Goal: Information Seeking & Learning: Learn about a topic

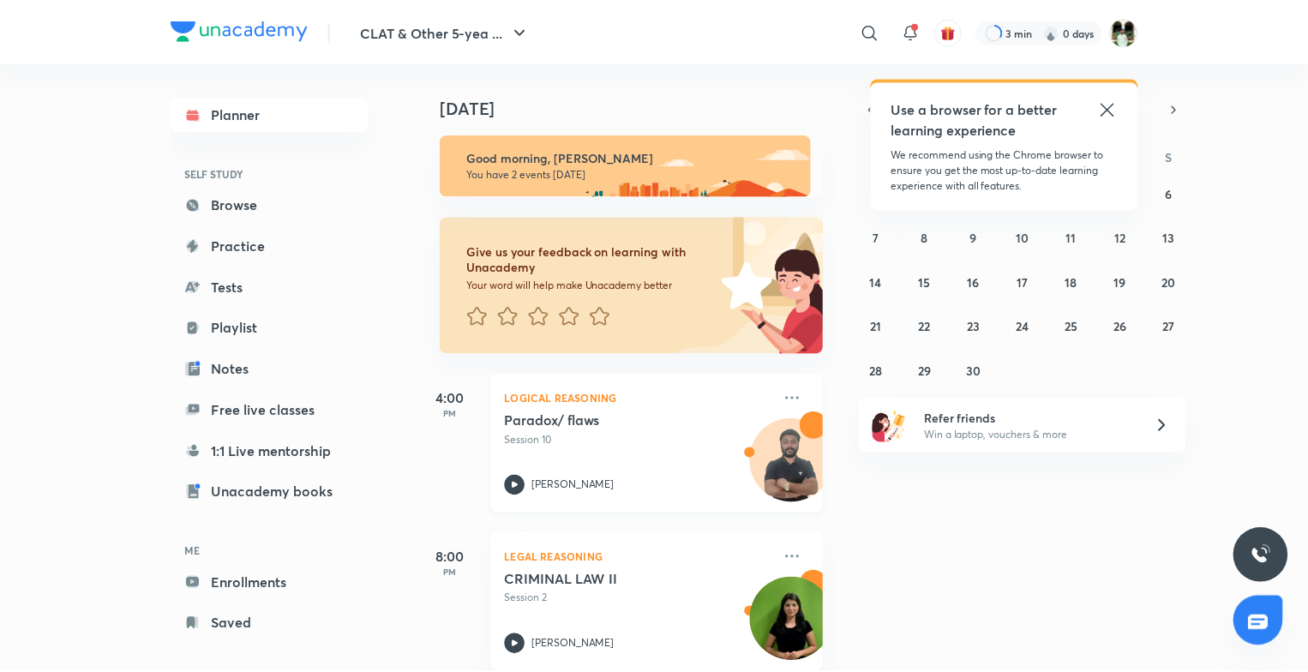
scroll to position [27, 0]
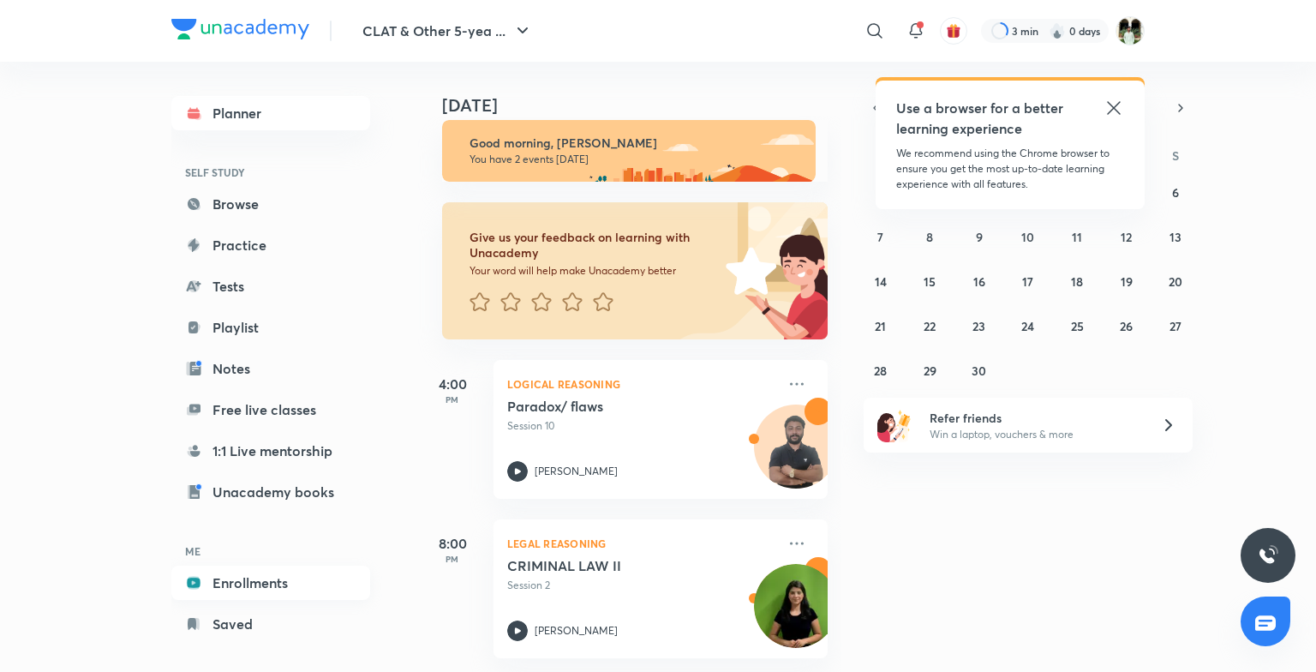
click at [304, 590] on link "Enrollments" at bounding box center [270, 583] width 199 height 34
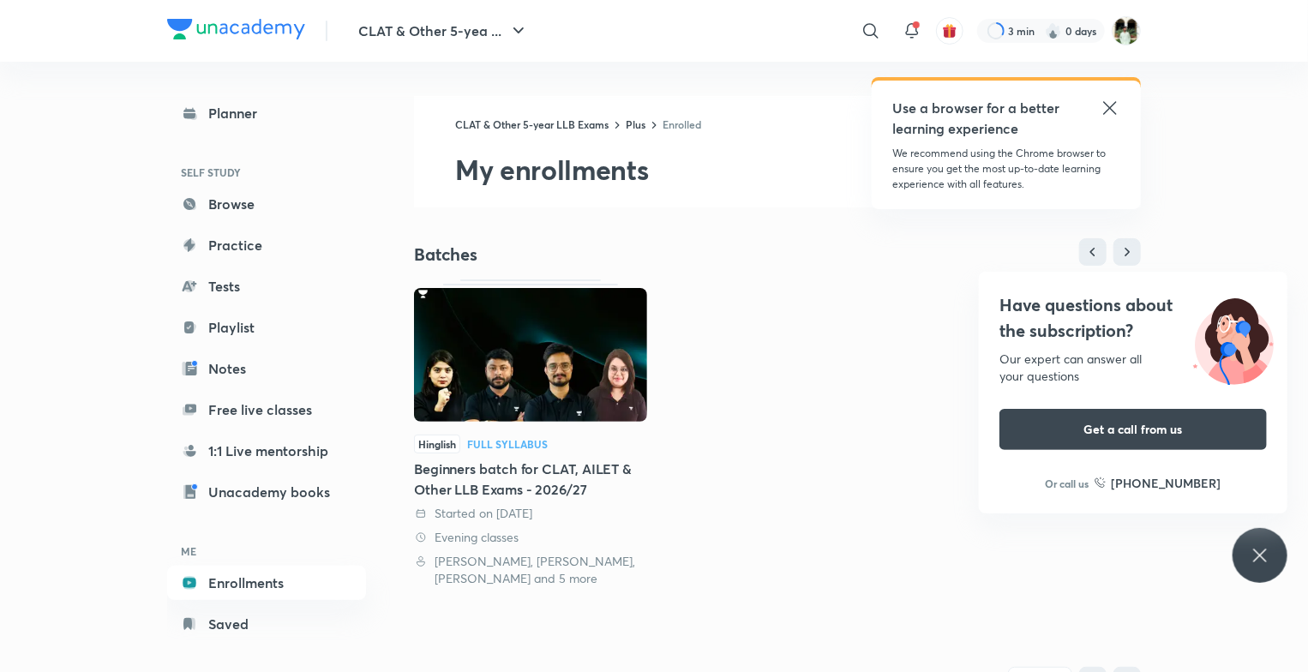
click at [1260, 536] on div "Have questions about the subscription? Our expert can answer all your questions…" at bounding box center [1259, 555] width 55 height 55
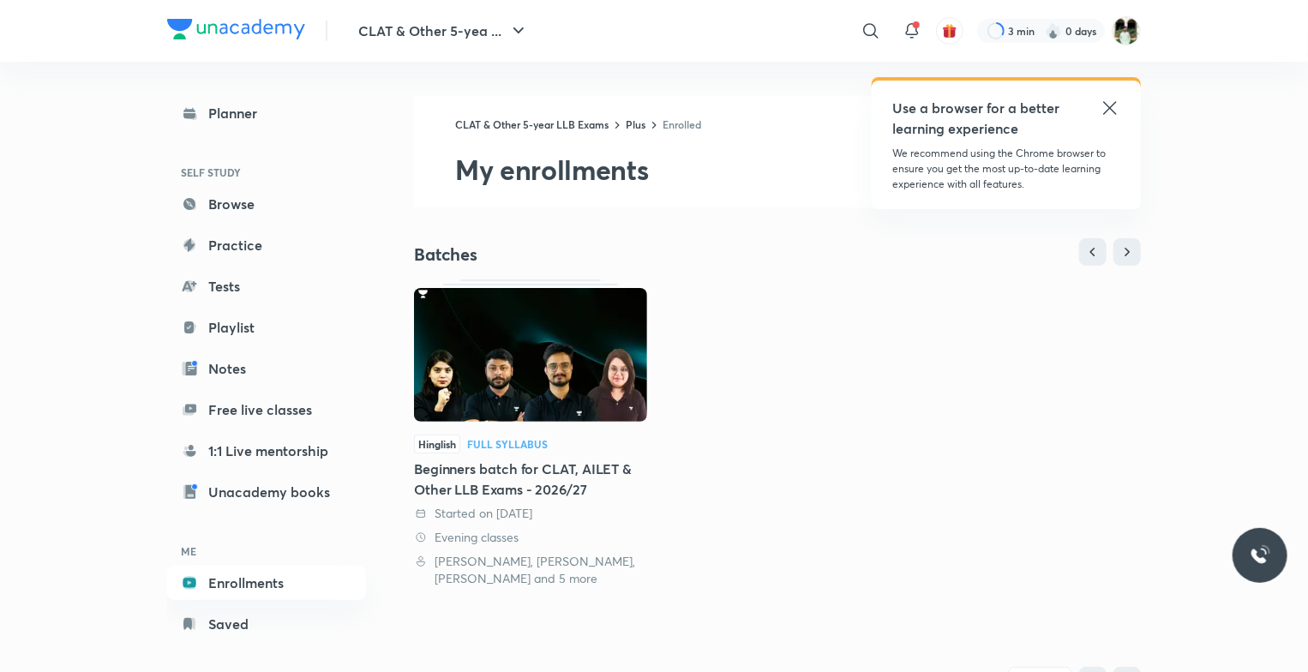
scroll to position [332, 0]
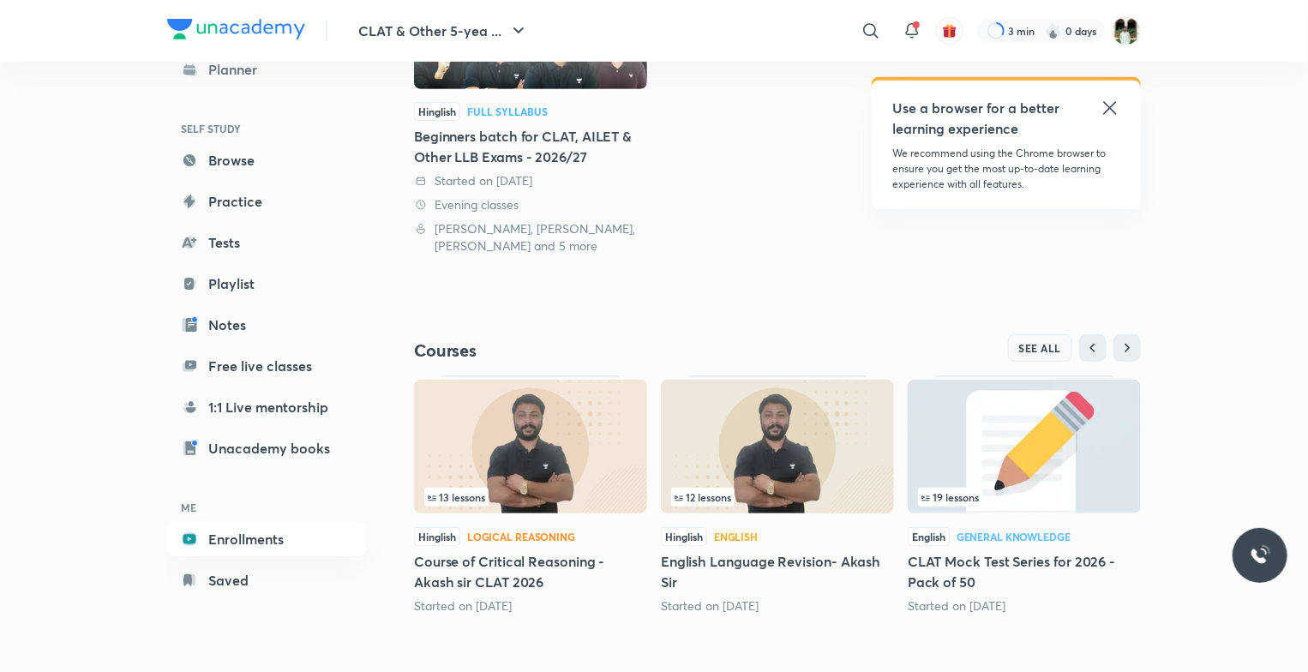
click at [1031, 342] on span "SEE ALL" at bounding box center [1040, 348] width 43 height 12
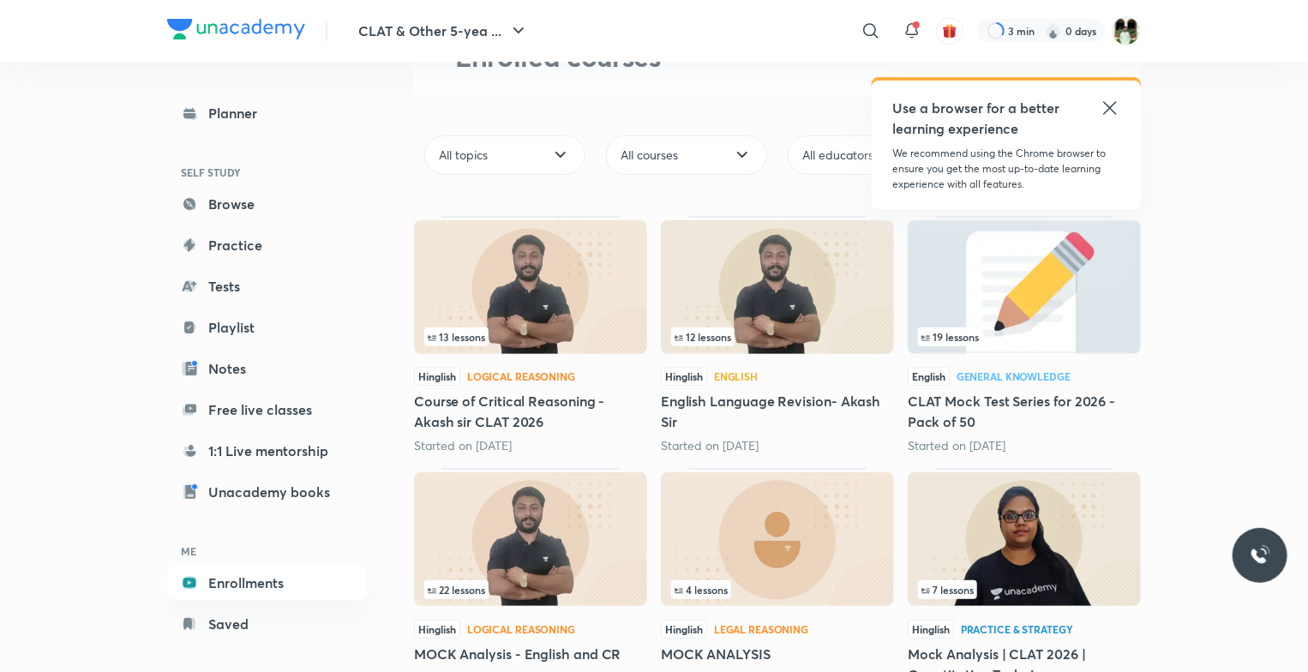
scroll to position [72, 0]
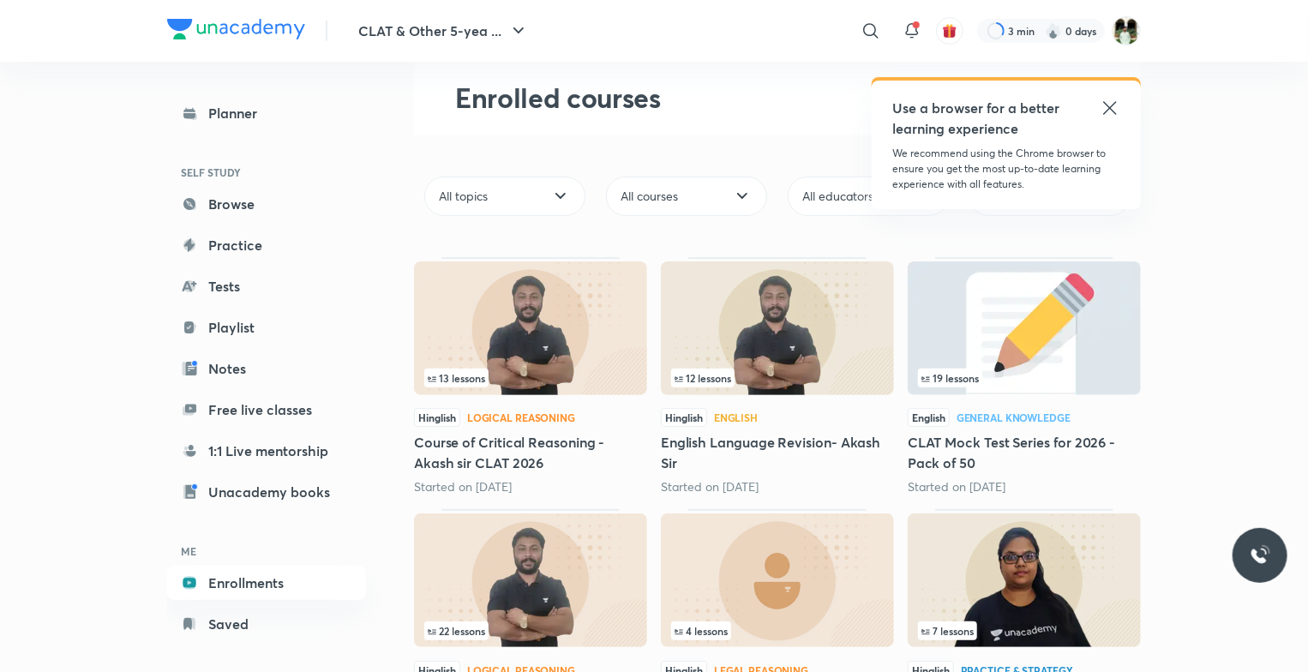
click at [1111, 106] on icon at bounding box center [1109, 108] width 21 height 21
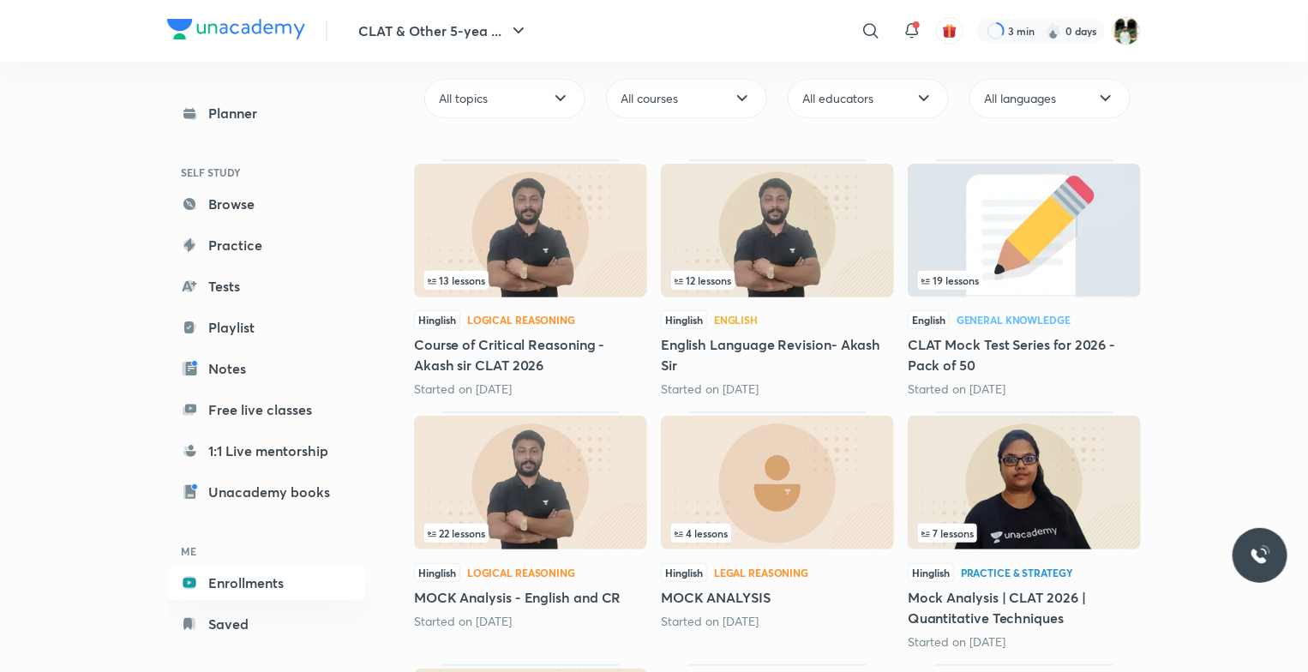
scroll to position [171, 0]
click at [507, 241] on img at bounding box center [530, 230] width 233 height 134
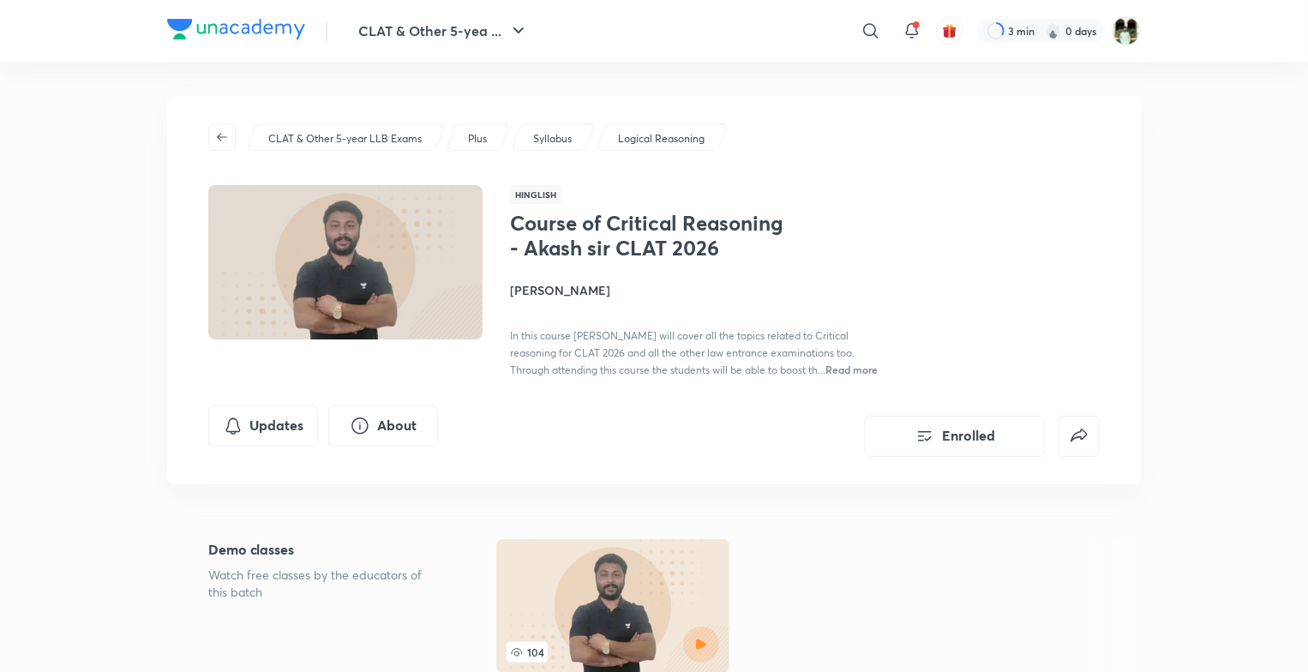
click at [689, 132] on p "Logical Reasoning" at bounding box center [661, 138] width 87 height 15
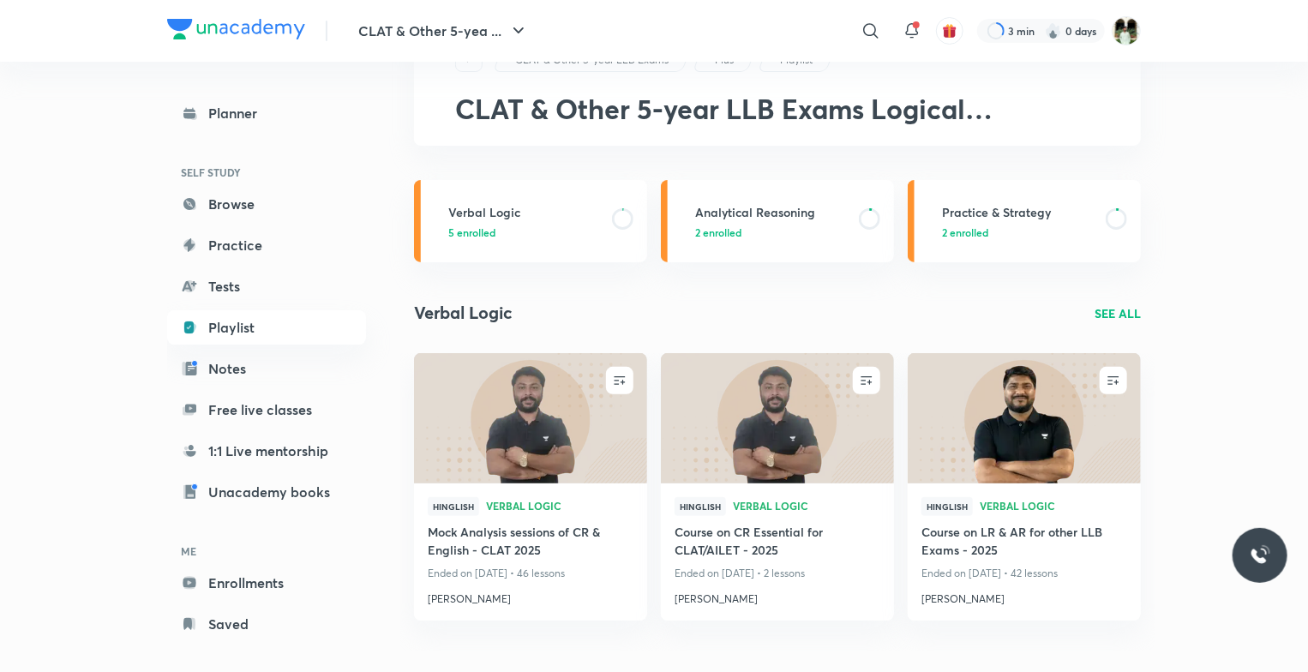
scroll to position [75, 0]
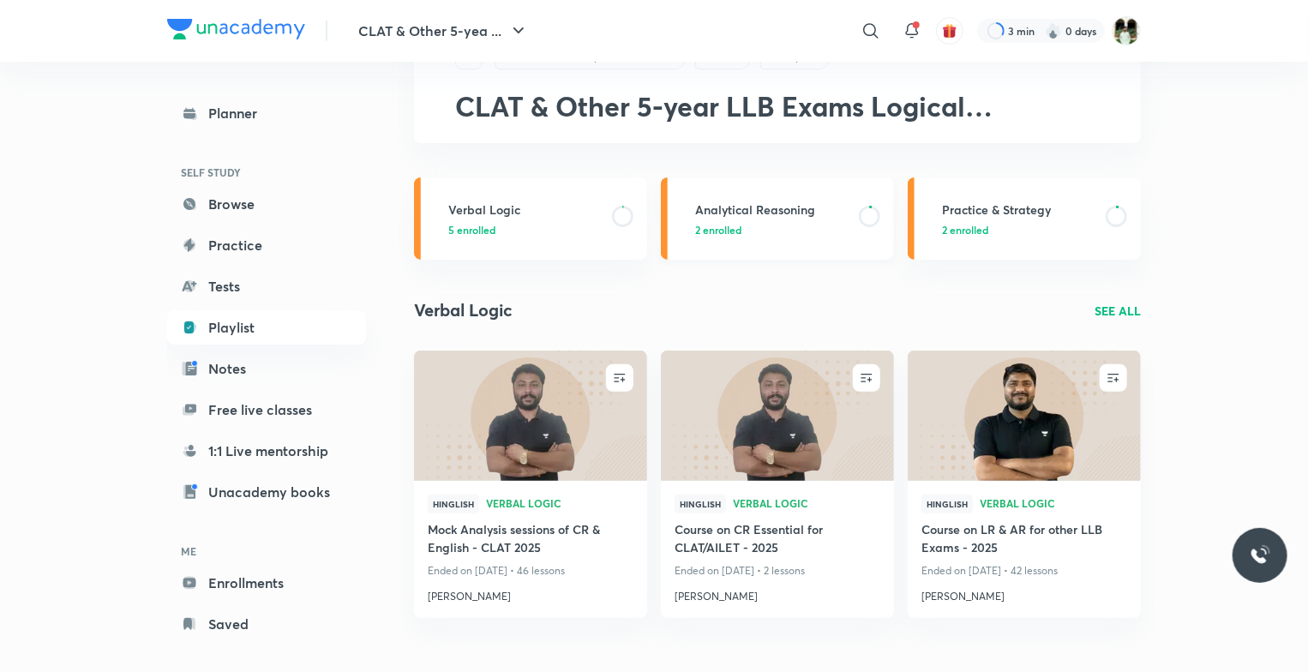
click at [779, 201] on h3 "Analytical Reasoning" at bounding box center [771, 210] width 153 height 18
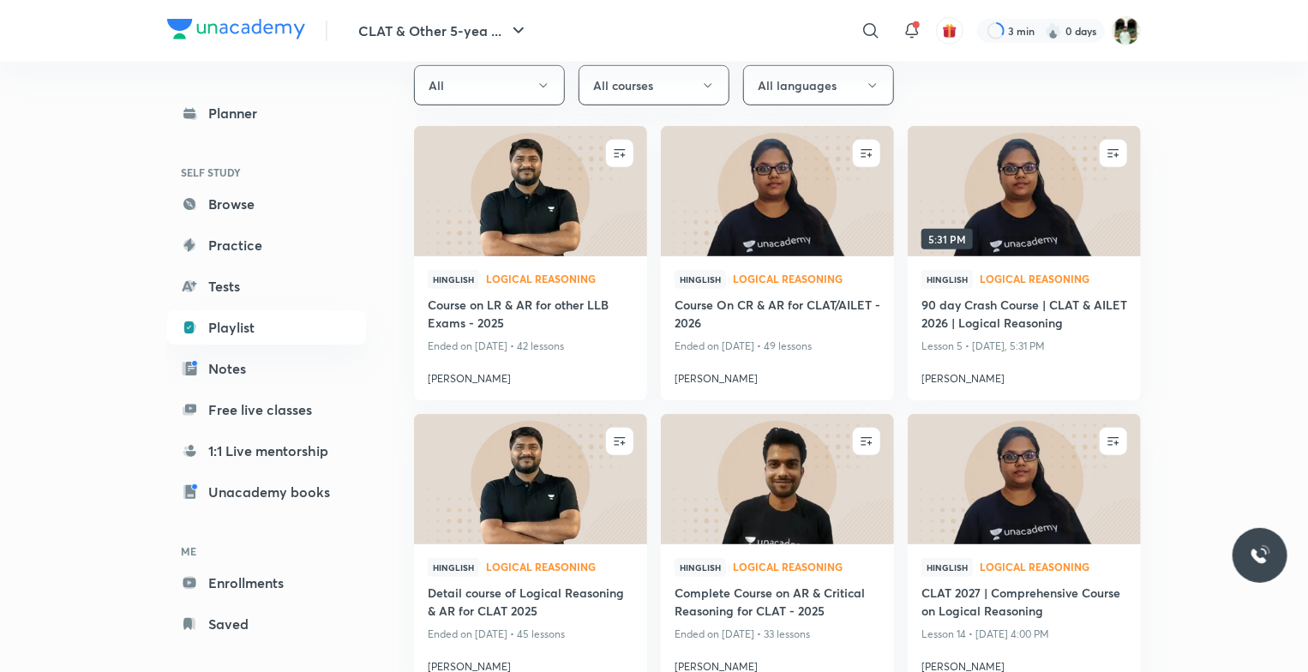
scroll to position [480, 0]
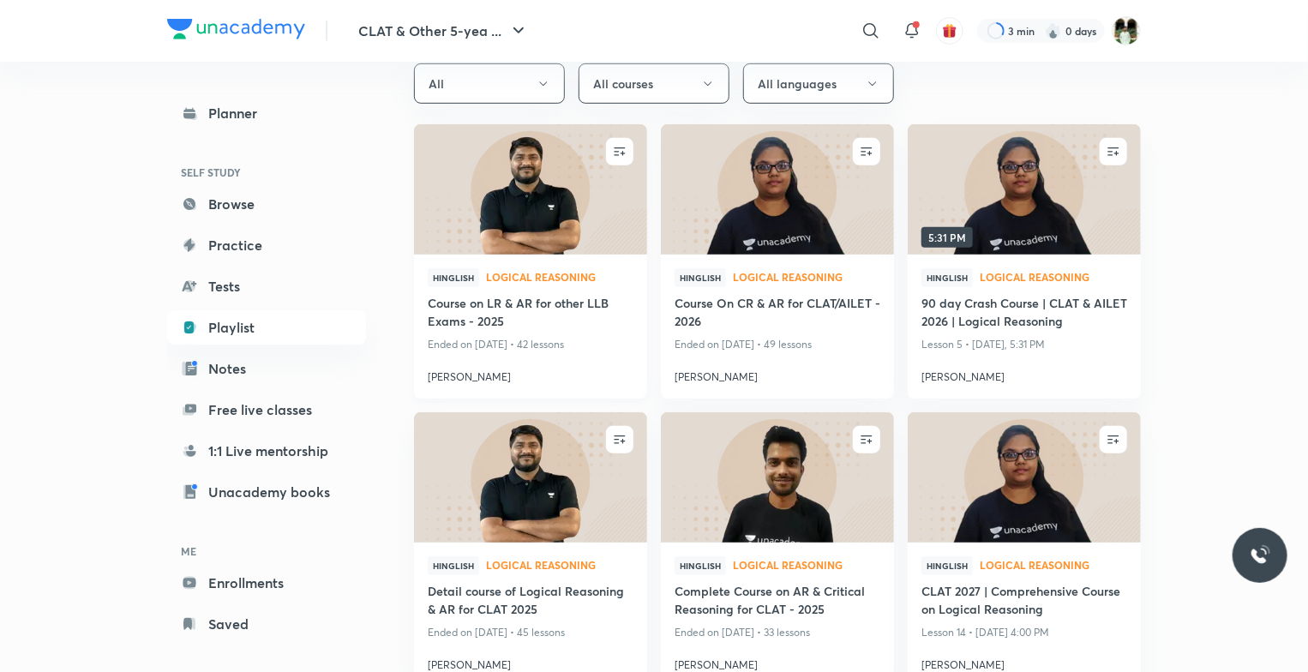
click at [624, 216] on img at bounding box center [529, 189] width 237 height 133
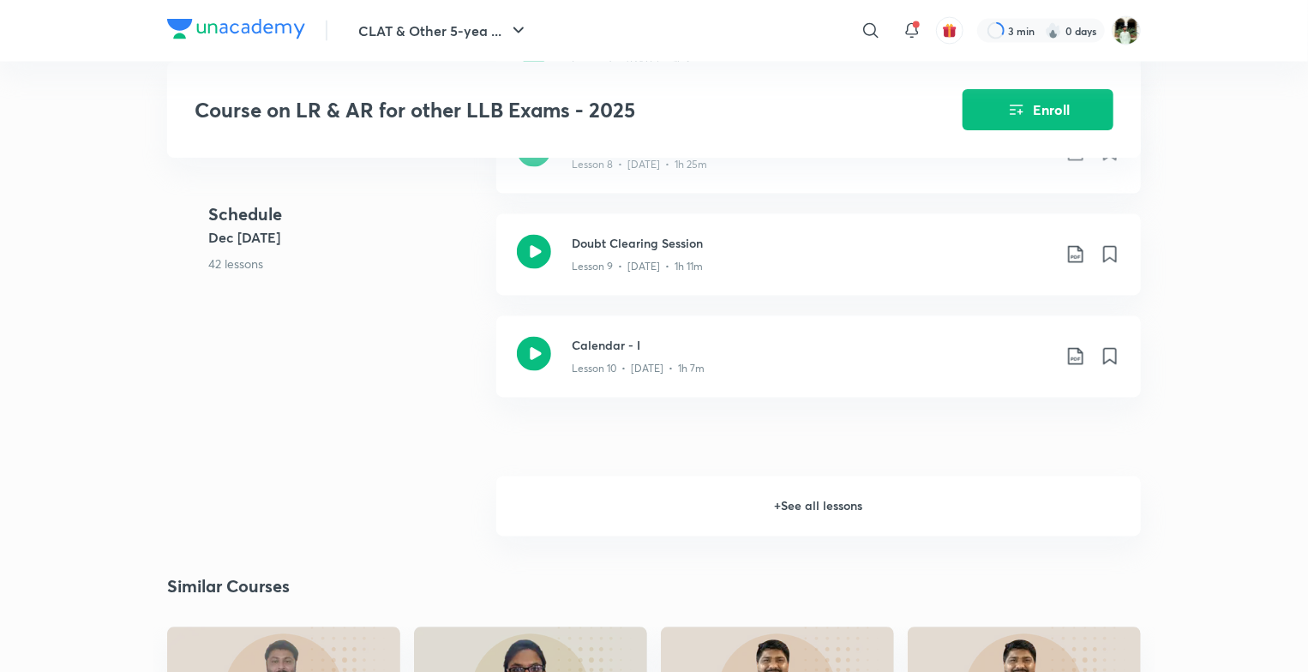
scroll to position [1500, 0]
click at [754, 506] on h6 "+ See all lessons" at bounding box center [818, 506] width 644 height 60
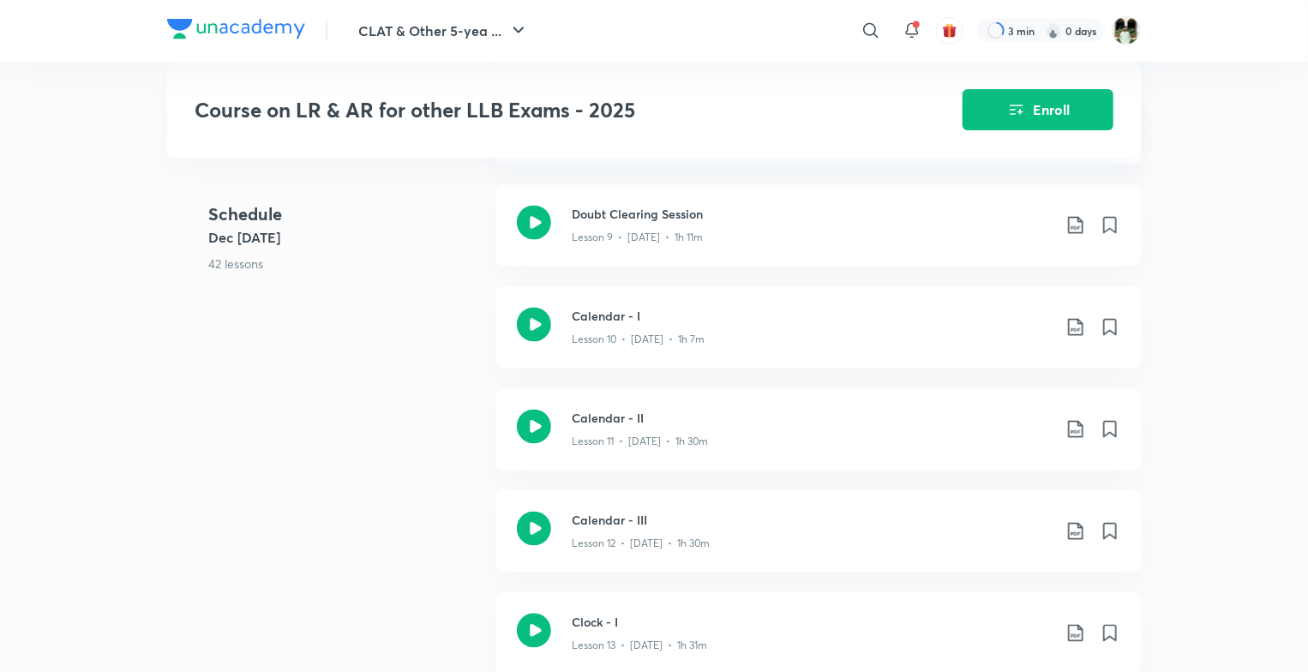
scroll to position [1530, 0]
click at [722, 342] on div "Lesson 10 • [DATE] • 1h 7m" at bounding box center [812, 336] width 480 height 22
